Goal: Transaction & Acquisition: Register for event/course

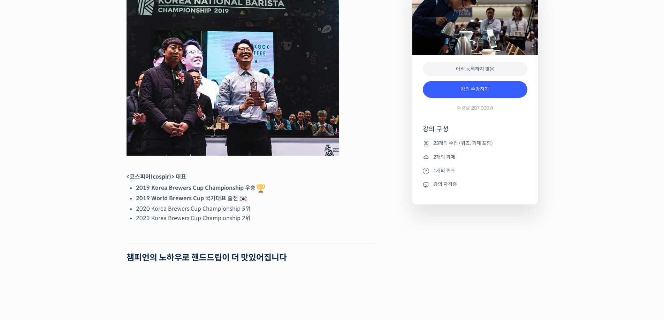
scroll to position [314, 0]
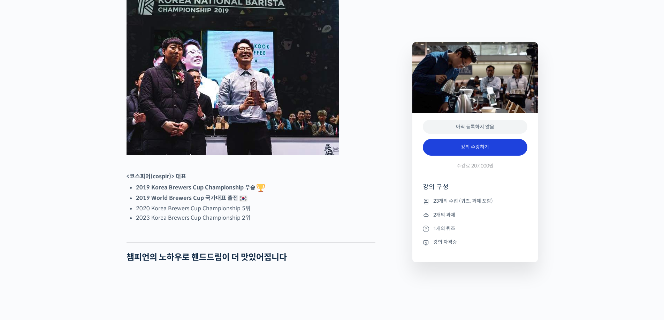
click at [460, 147] on link "강의 수강하기" at bounding box center [475, 147] width 105 height 17
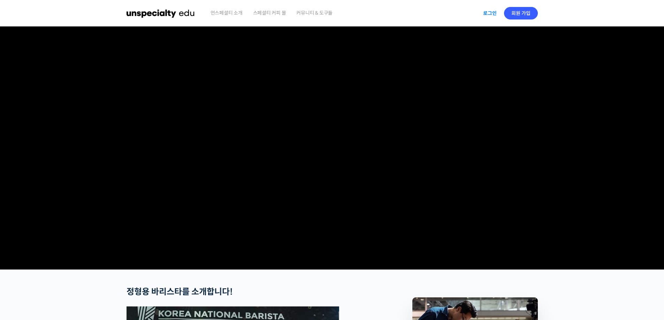
click at [487, 10] on link "로그인" at bounding box center [490, 13] width 22 height 16
click at [522, 11] on link "회원 가입" at bounding box center [521, 13] width 34 height 13
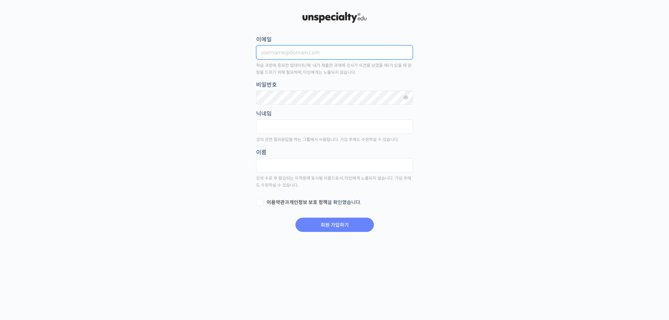
click at [271, 58] on input "이메일" at bounding box center [334, 52] width 157 height 14
type input "phg951125@naver.com"
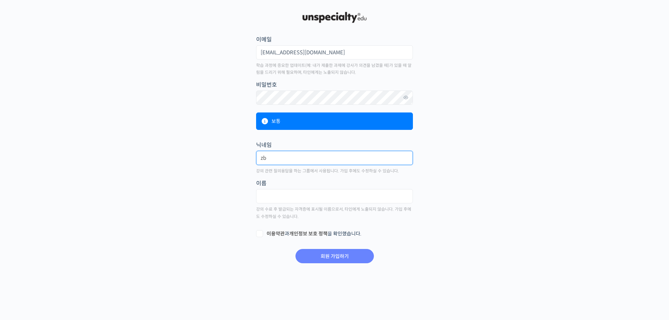
type input "z"
type input "zbqm1908!@+"
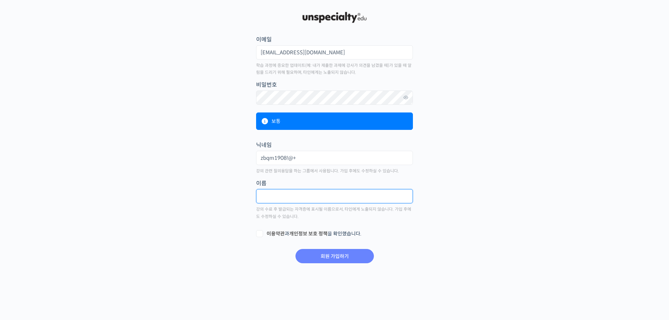
click at [319, 196] on input "text" at bounding box center [334, 196] width 157 height 14
type input "q"
type input "박훈구"
click at [311, 234] on link "개인정보 보호 정책" at bounding box center [308, 234] width 38 height 6
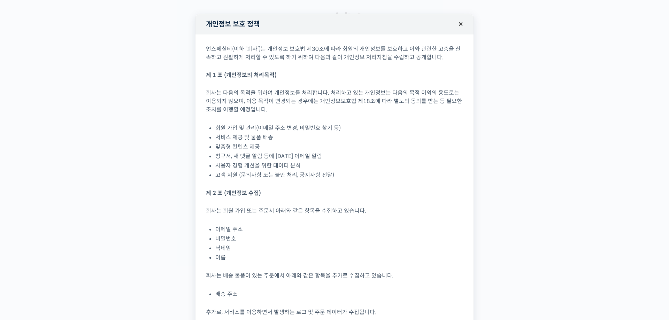
click at [456, 23] on button "×" at bounding box center [460, 23] width 15 height 15
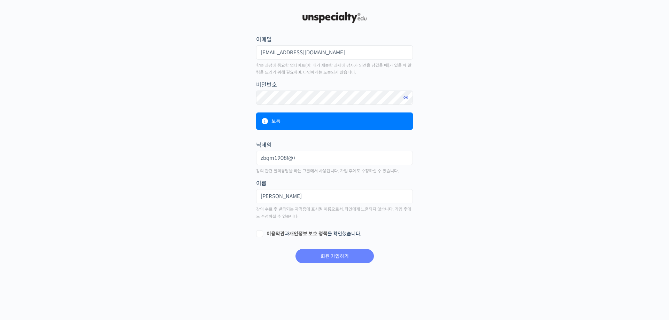
click at [412, 94] on link at bounding box center [406, 98] width 14 height 14
drag, startPoint x: 344, startPoint y: 158, endPoint x: 210, endPoint y: 160, distance: 133.1
click at [211, 160] on main "회원 가입하기 or 로그인 이메일 phg951125@naver.com 학습 과정에 중요한 업데이트(예: 내가 제출한 과제에 강사가 의견을 남겼…" at bounding box center [334, 137] width 411 height 254
type input "g"
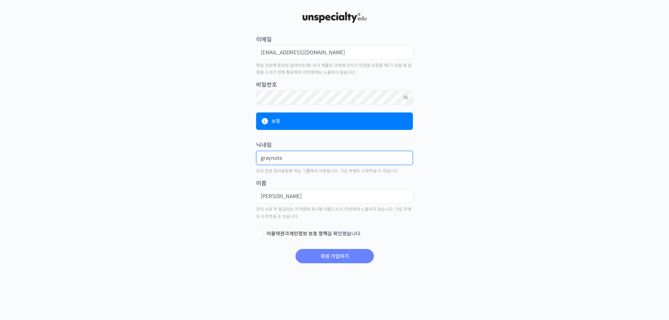
type input "graynote"
click at [210, 160] on main "회원 가입하기 or 로그인 이메일 phg951125@naver.com 학습 과정에 중요한 업데이트(예: 내가 제출한 과제에 강사가 의견을 남겼…" at bounding box center [334, 137] width 411 height 254
click at [274, 226] on form "이메일 phg951125@naver.com 학습 과정에 중요한 업데이트(예: 내가 제출한 과제에 강사가 의견을 남겼을 때)가 있을 때 알림을 …" at bounding box center [334, 149] width 158 height 230
click at [276, 230] on form "이메일 phg951125@naver.com 학습 과정에 중요한 업데이트(예: 내가 제출한 과제에 강사가 의견을 남겼을 때)가 있을 때 알림을 …" at bounding box center [334, 149] width 158 height 230
click at [276, 232] on link "이용약관" at bounding box center [276, 234] width 18 height 6
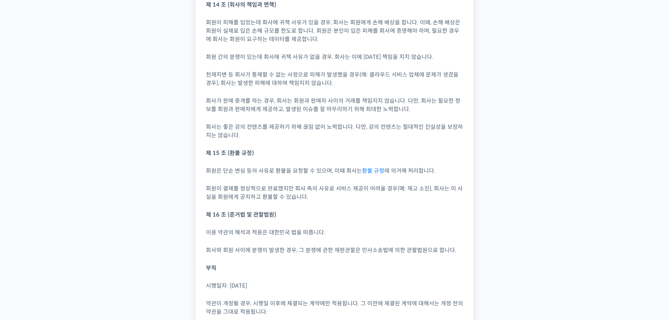
scroll to position [1425, 0]
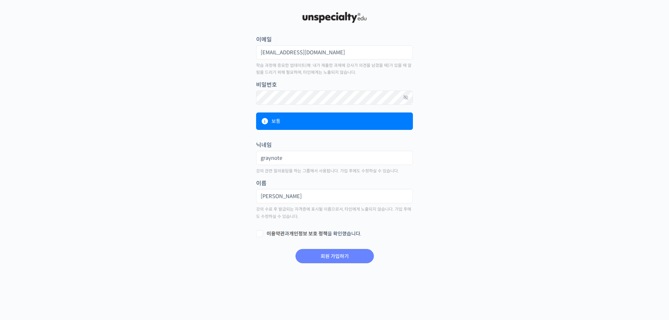
click at [259, 232] on label "이용약관 과 개인정보 보호 정책 을 확인했습니다." at bounding box center [334, 234] width 157 height 7
click at [259, 232] on input "이용약관 과 개인정보 보호 정책 을 확인했습니다." at bounding box center [258, 233] width 5 height 5
checkbox input "true"
click at [355, 266] on div "회원 가입하기 or 로그인 이메일 phg951125@naver.com 학습 과정에 중요한 업데이트(예: 내가 제출한 과제에 강사가 의견을 남겼…" at bounding box center [334, 143] width 418 height 287
click at [347, 249] on input "회원 가입하기" at bounding box center [334, 256] width 78 height 14
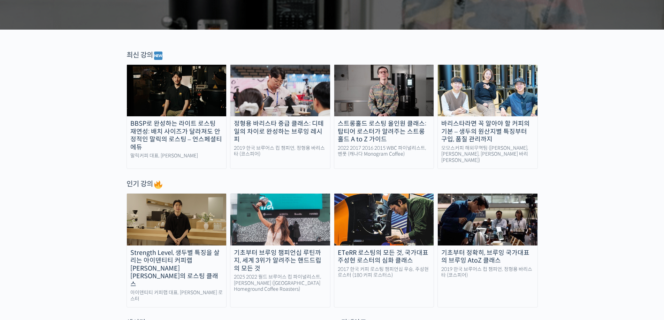
scroll to position [244, 0]
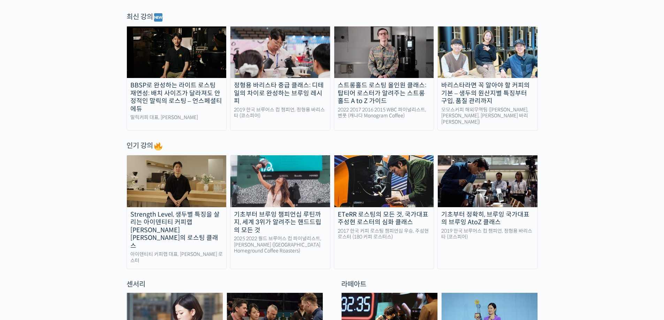
click at [497, 214] on div "기초부터 정확히, 브루잉 국가대표의 브루잉 AtoZ 클래스" at bounding box center [488, 219] width 100 height 16
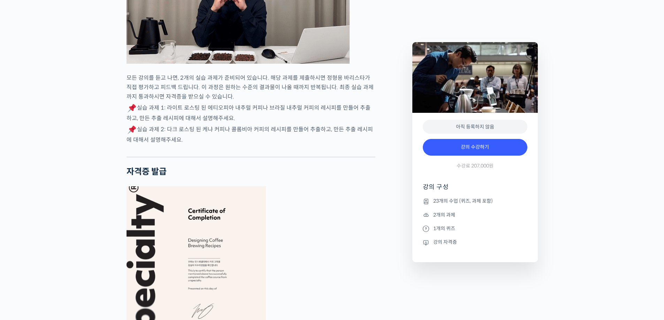
scroll to position [2543, 0]
